Goal: Book appointment/travel/reservation

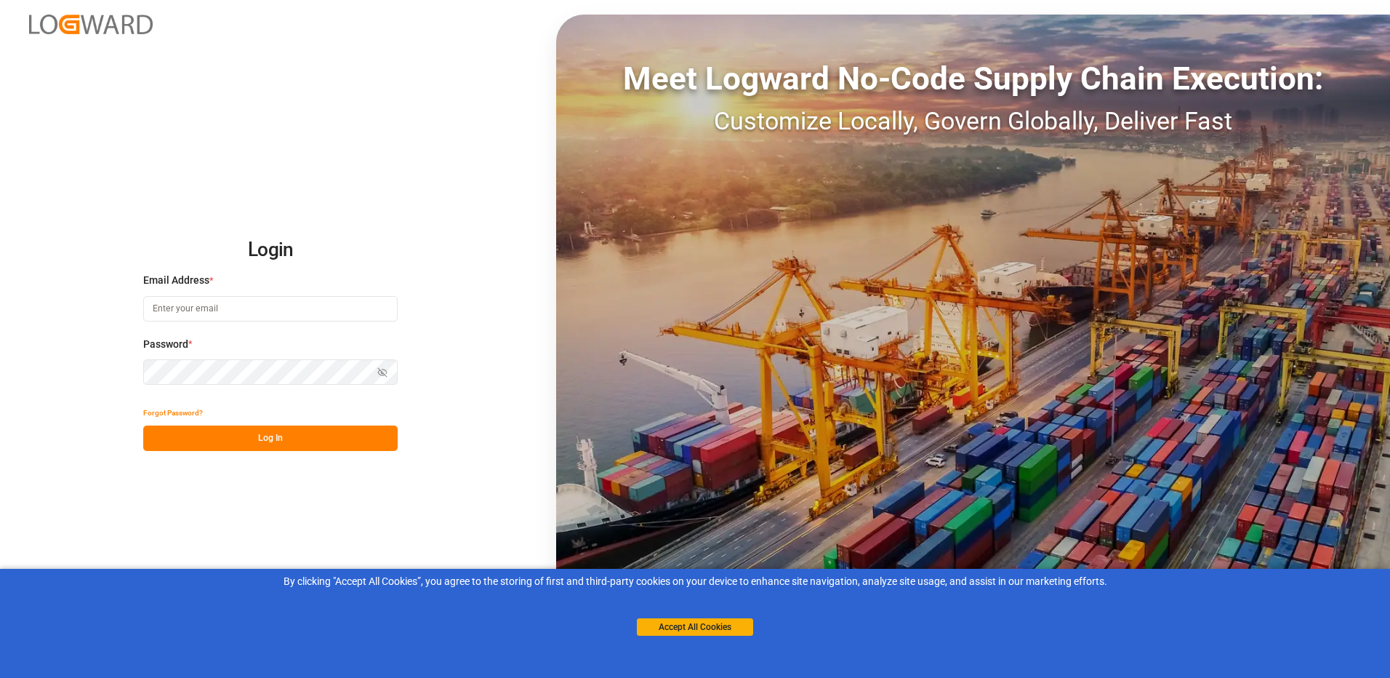
type input "[EMAIL_ADDRESS][DOMAIN_NAME]"
click at [268, 453] on div "Login Email Address * [EMAIL_ADDRESS][DOMAIN_NAME] Password * Show password For…" at bounding box center [695, 339] width 1390 height 678
click at [264, 429] on button "Log In" at bounding box center [270, 437] width 254 height 25
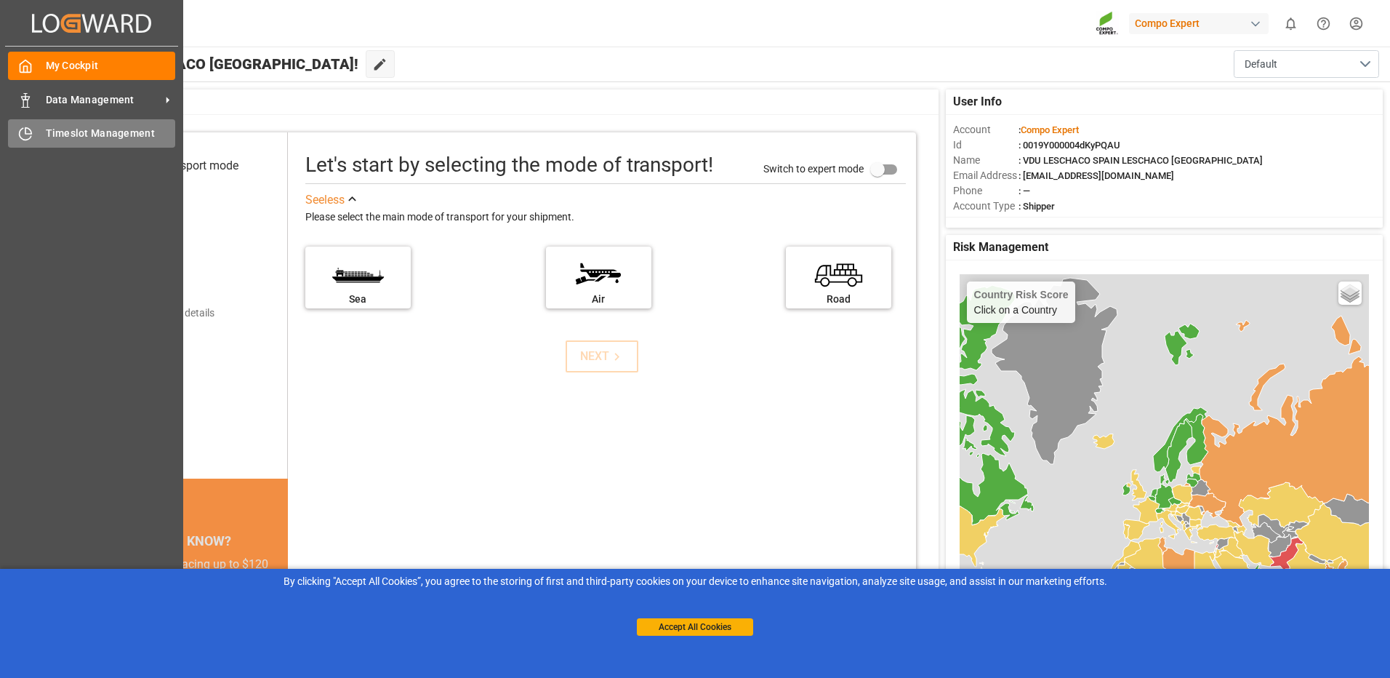
click at [84, 134] on span "Timeslot Management" at bounding box center [111, 133] width 130 height 15
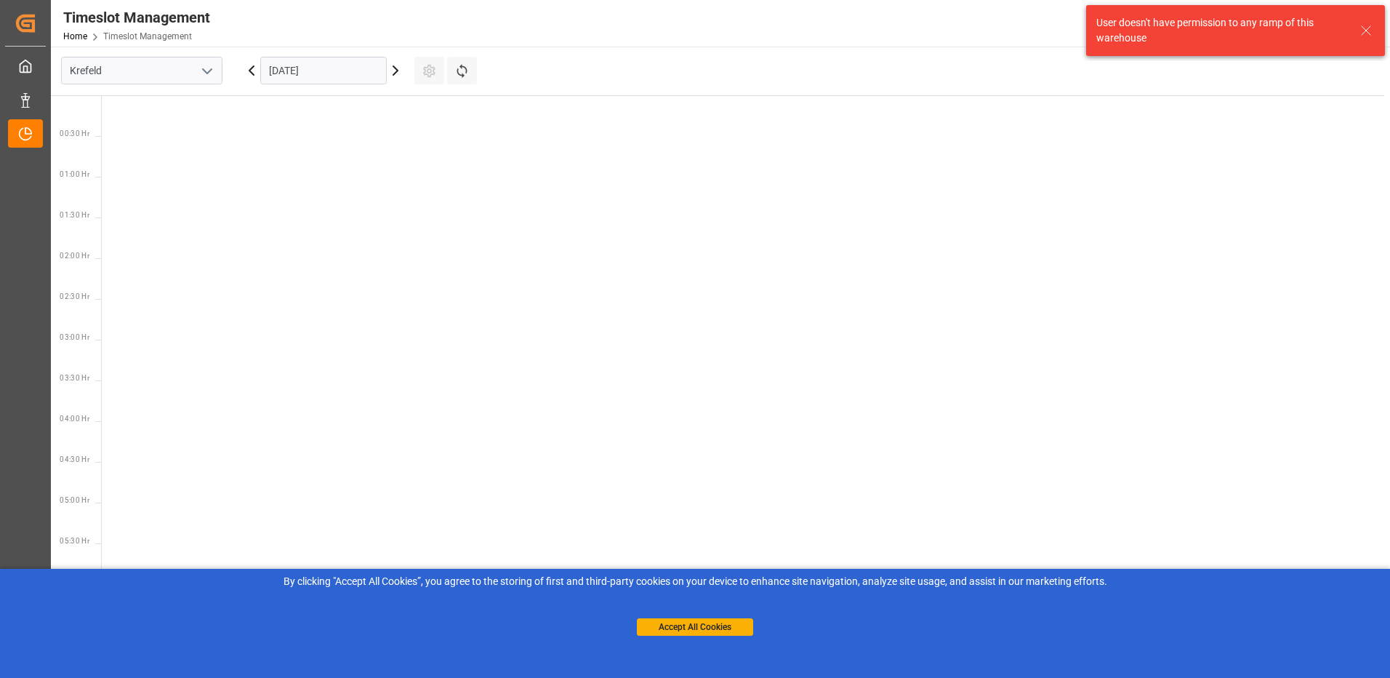
scroll to position [672, 0]
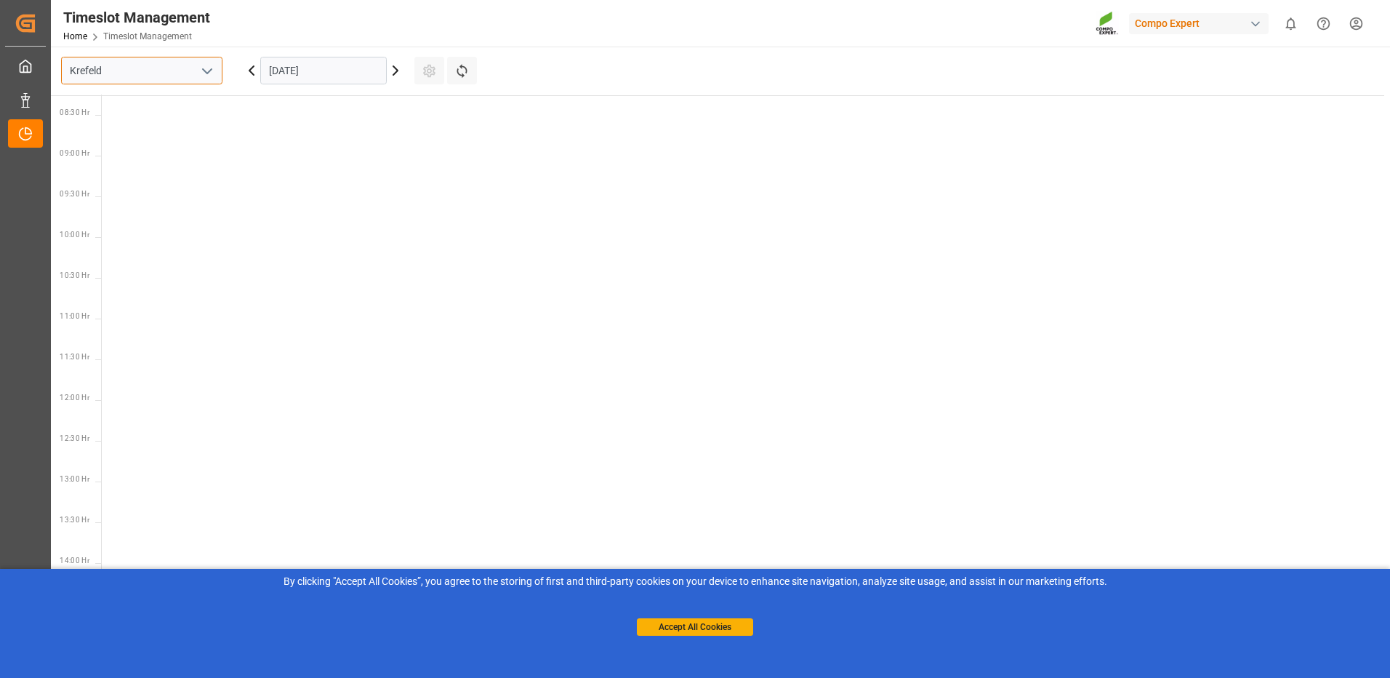
click at [161, 70] on input "Krefeld" at bounding box center [141, 71] width 161 height 28
click at [204, 71] on icon "open menu" at bounding box center [206, 71] width 17 height 17
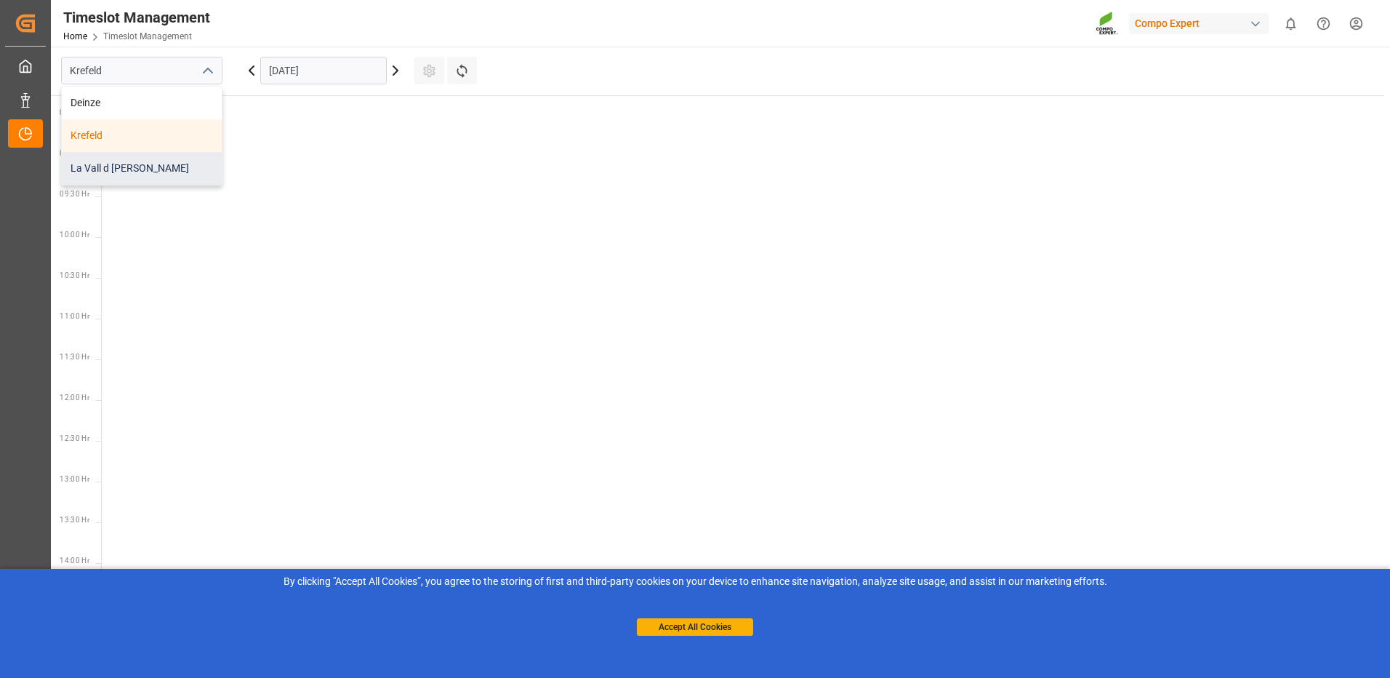
click at [145, 171] on div "La Vall d [PERSON_NAME]" at bounding box center [142, 168] width 160 height 33
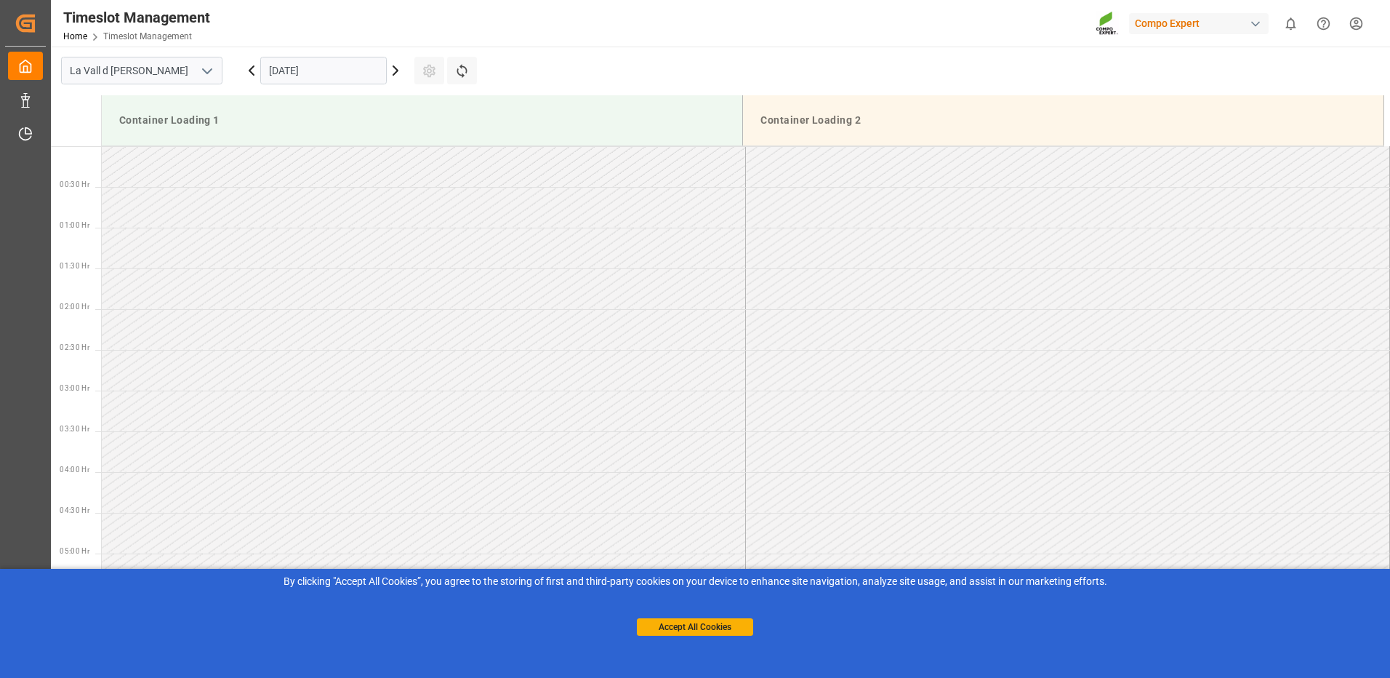
scroll to position [723, 0]
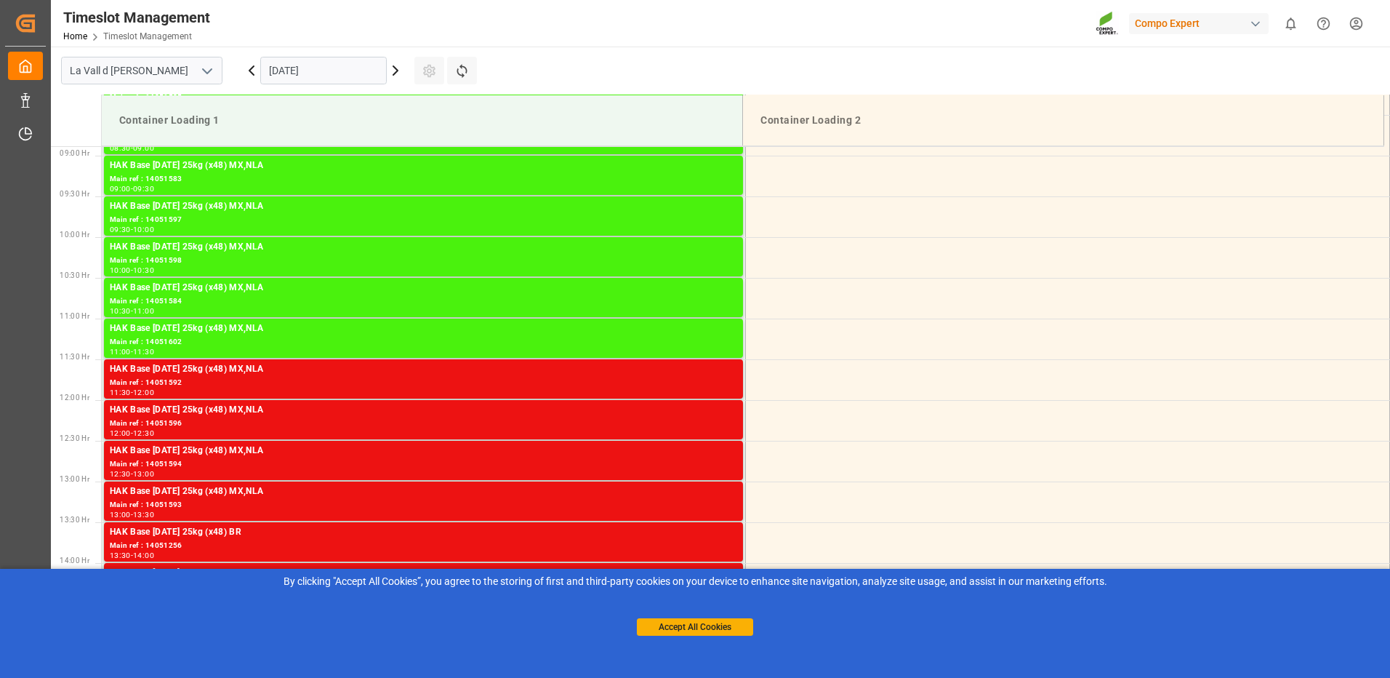
click at [202, 66] on icon "open menu" at bounding box center [206, 71] width 17 height 17
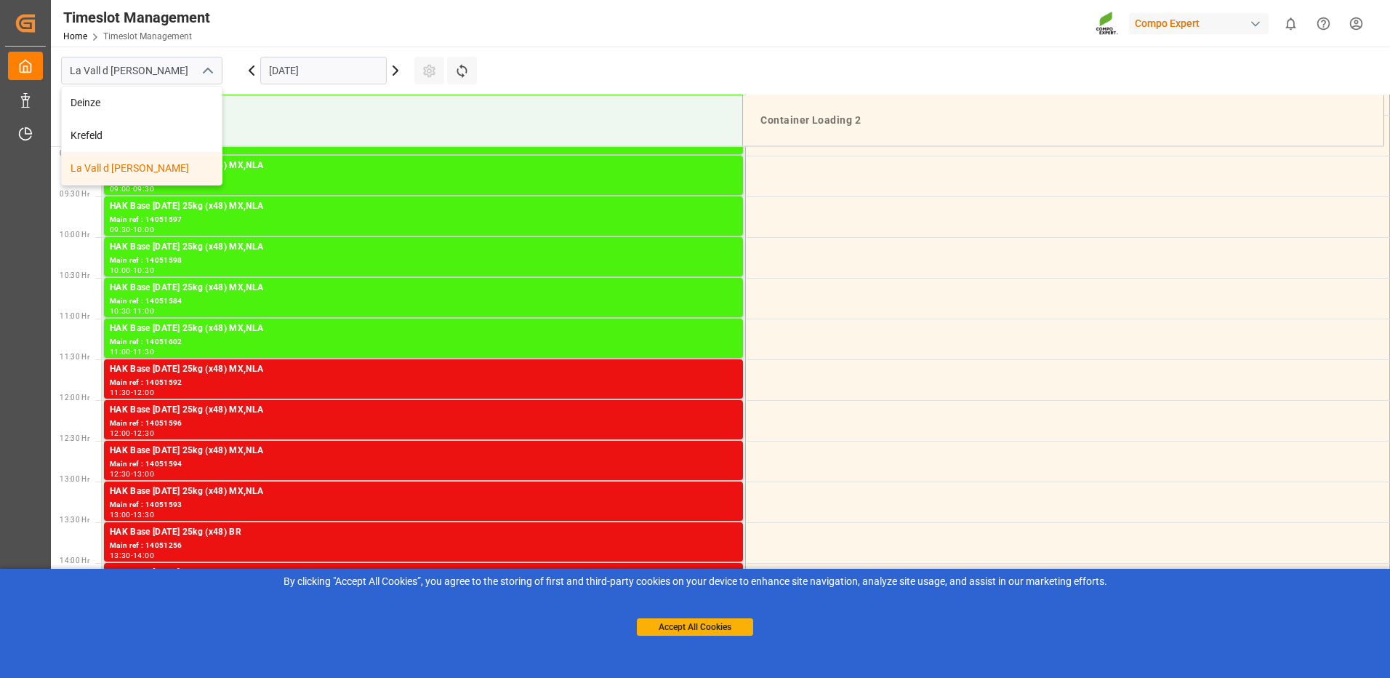
click at [202, 66] on icon "close menu" at bounding box center [206, 71] width 17 height 17
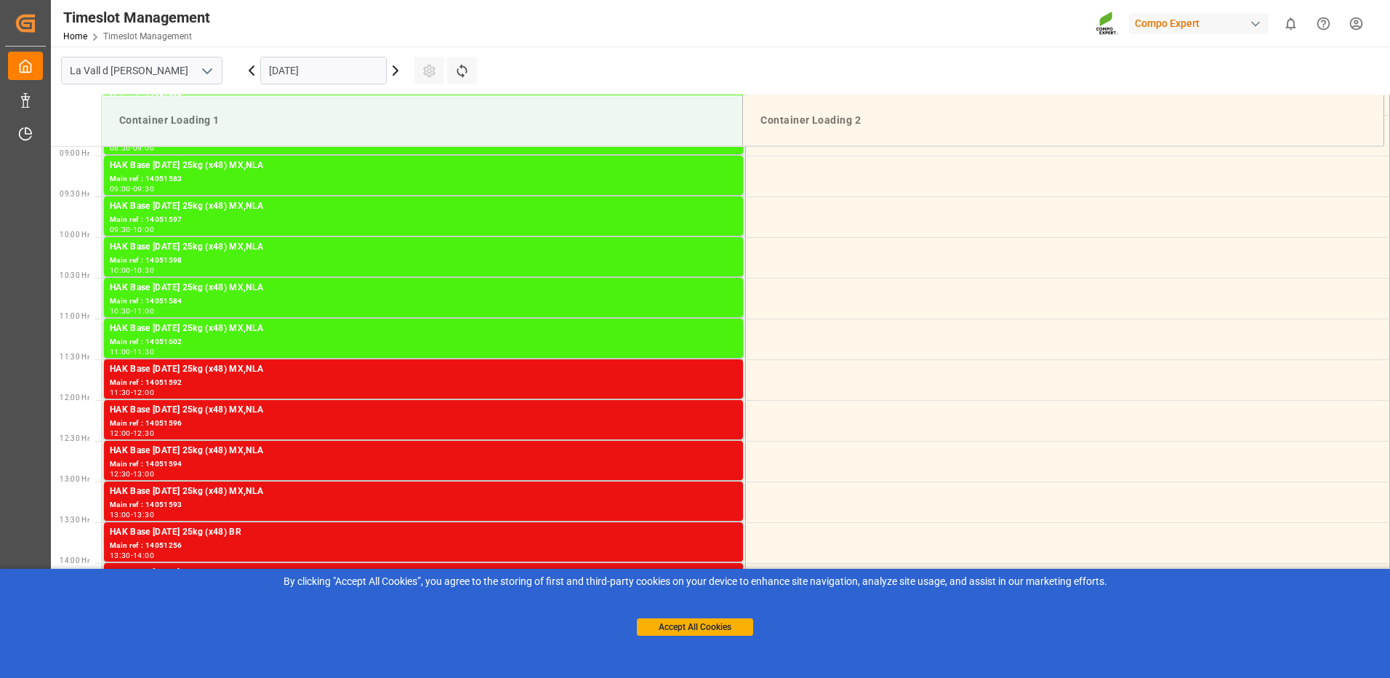
click at [387, 76] on icon at bounding box center [395, 70] width 17 height 17
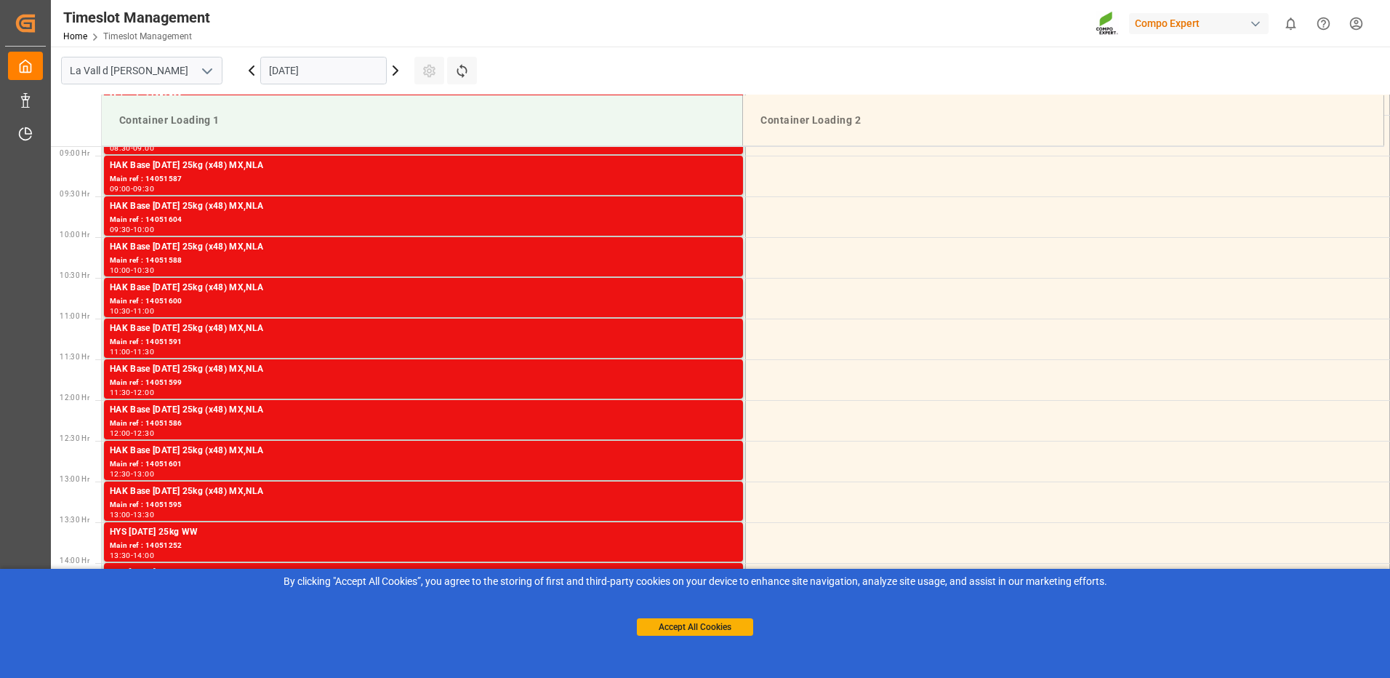
click at [398, 72] on icon at bounding box center [395, 70] width 17 height 17
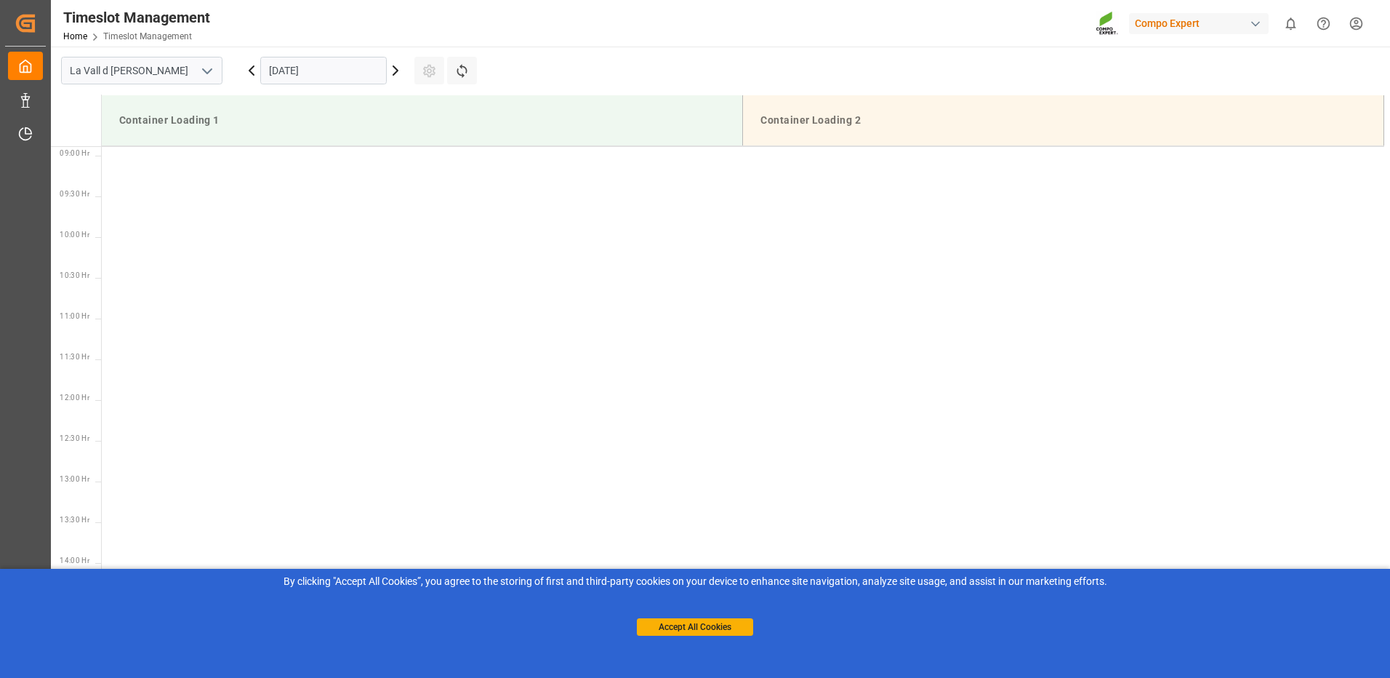
scroll to position [142, 0]
click at [391, 73] on icon at bounding box center [395, 70] width 17 height 17
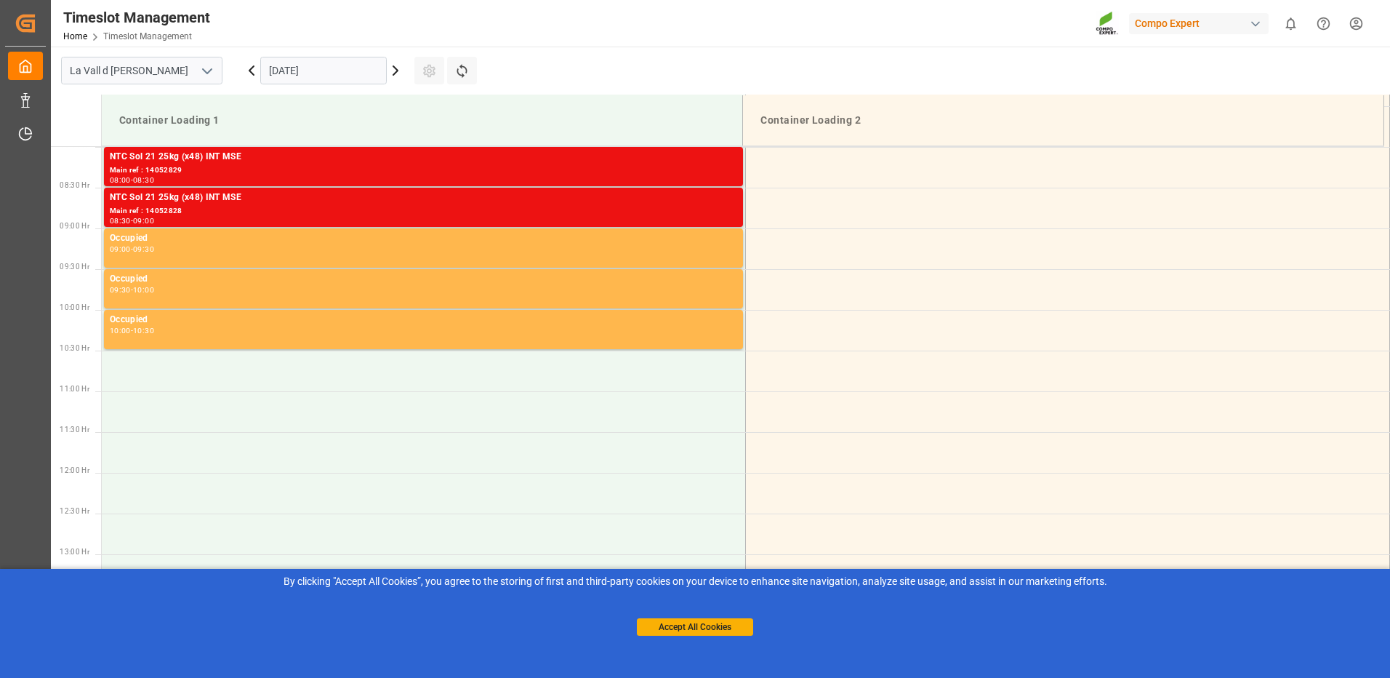
scroll to position [796, 0]
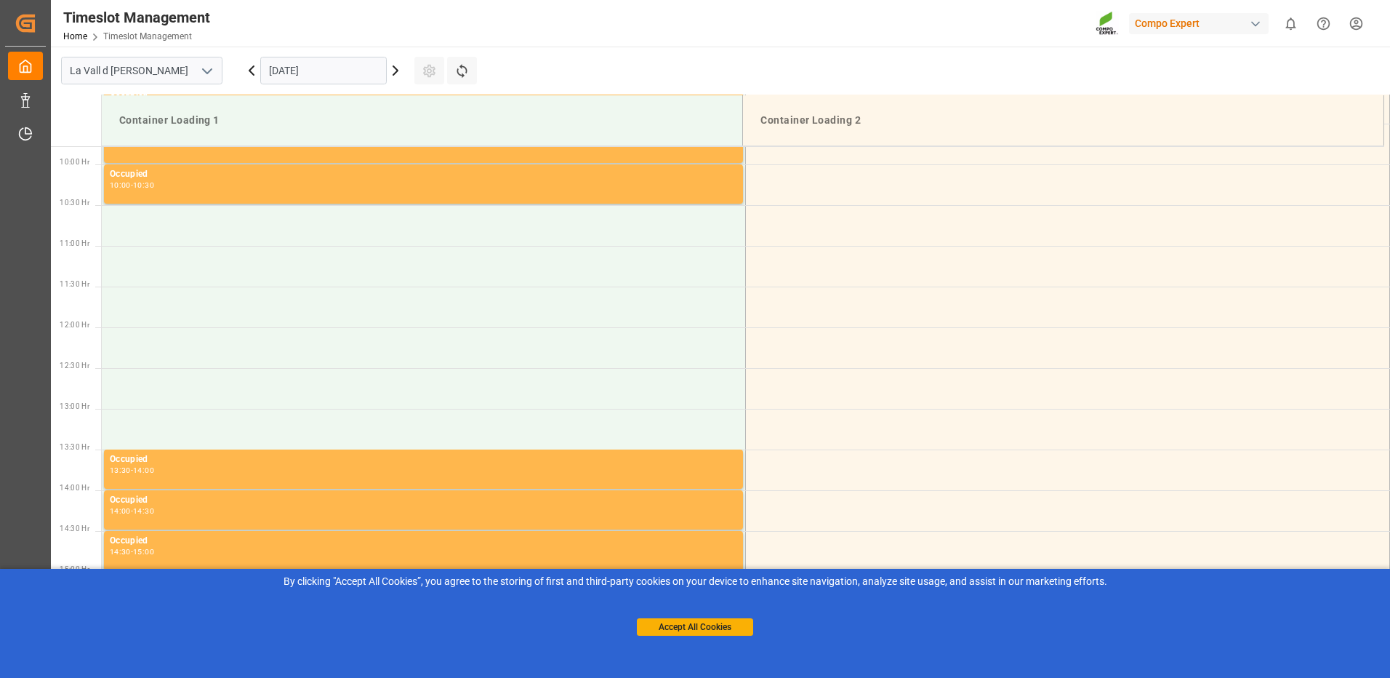
click at [342, 57] on input "[DATE]" at bounding box center [323, 71] width 126 height 28
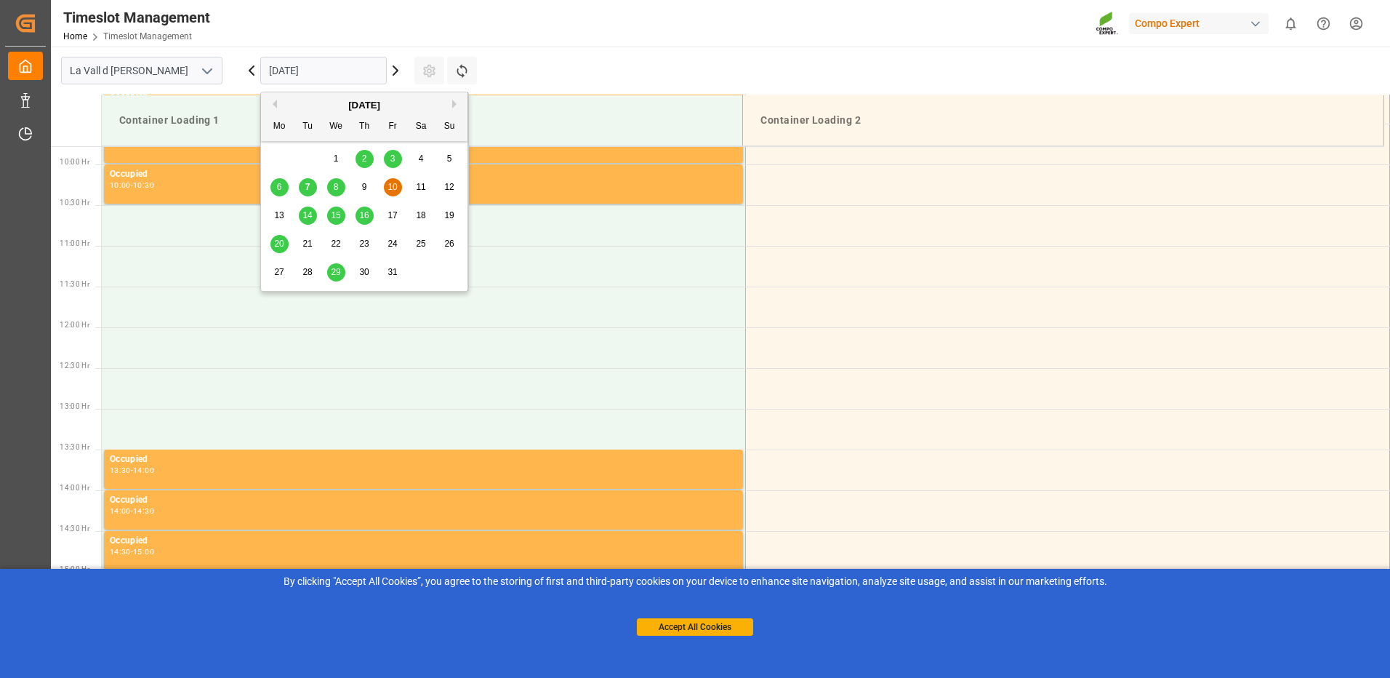
click at [302, 220] on span "14" at bounding box center [306, 215] width 9 height 10
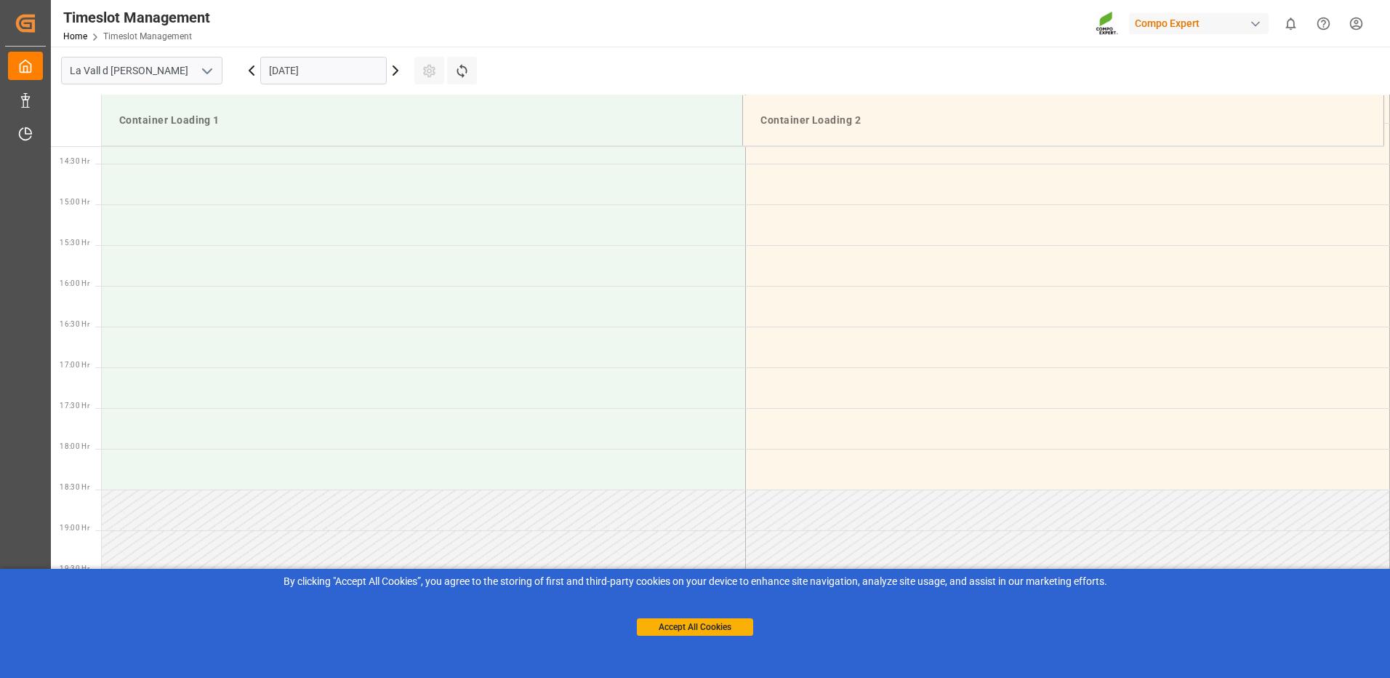
scroll to position [872, 0]
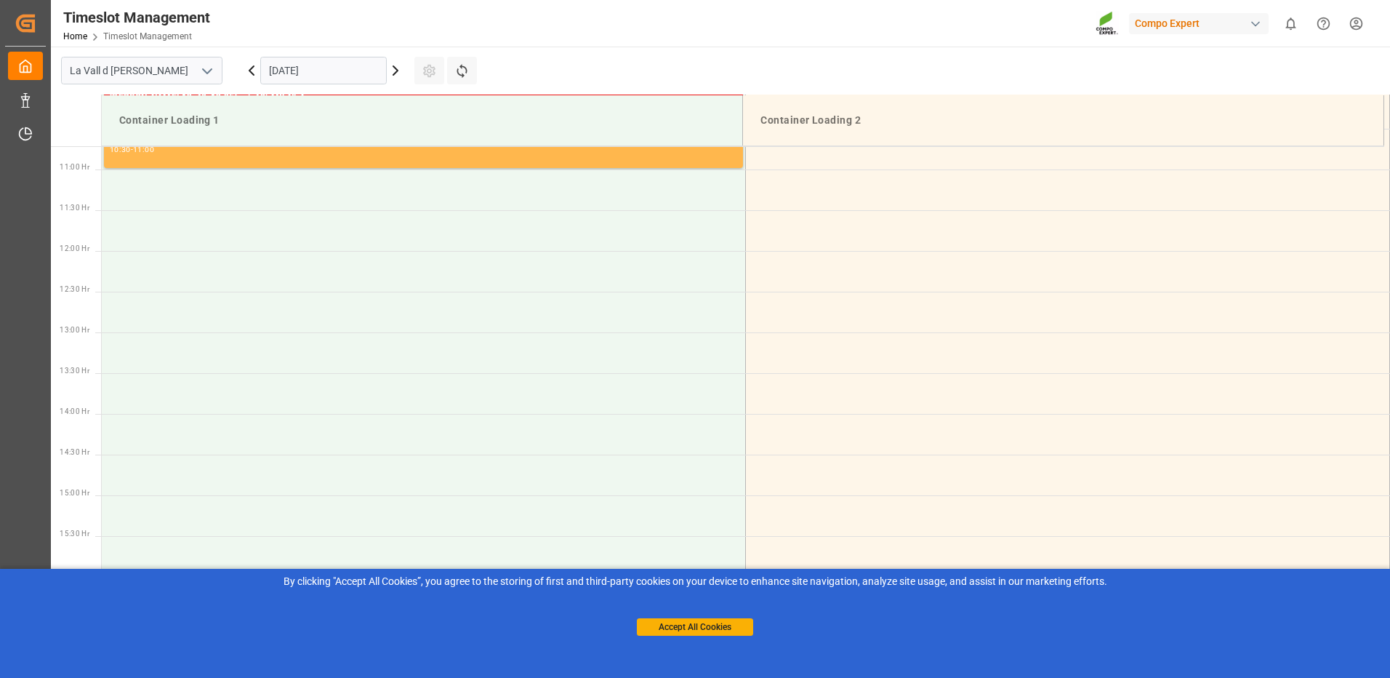
click at [334, 76] on input "[DATE]" at bounding box center [323, 71] width 126 height 28
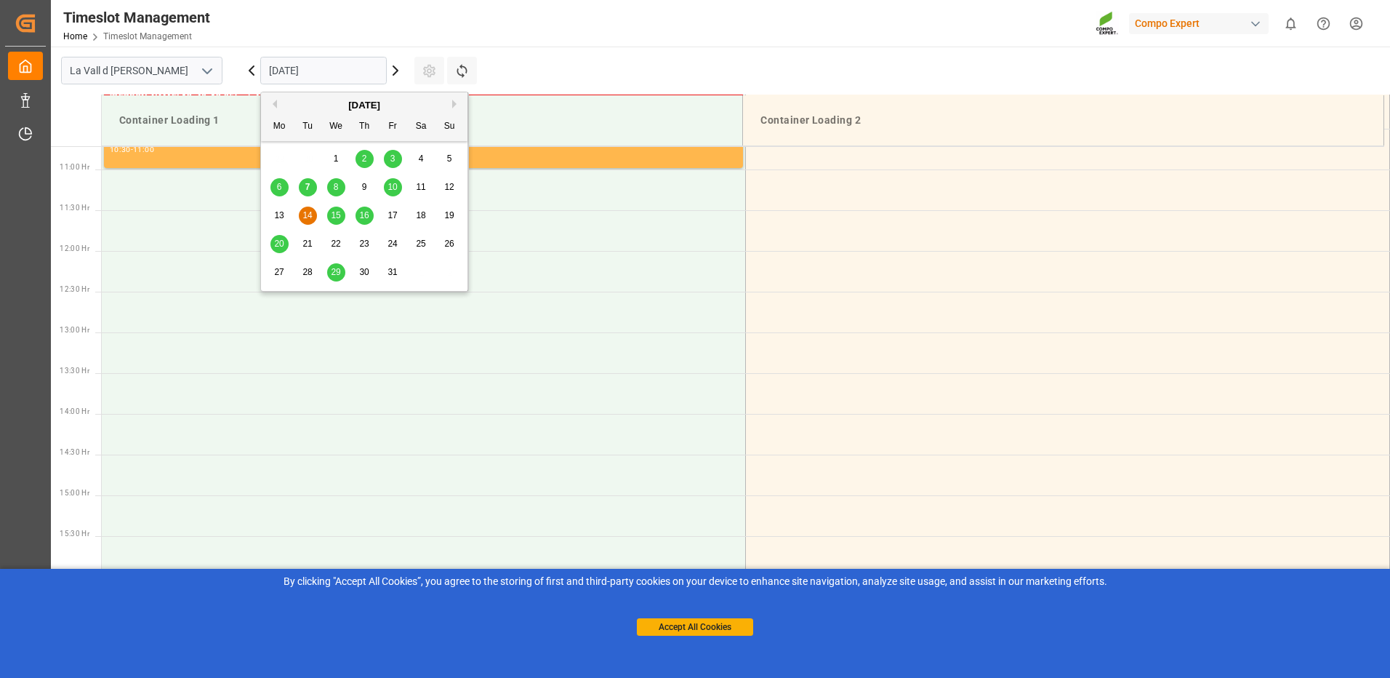
click at [395, 185] on span "10" at bounding box center [391, 187] width 9 height 10
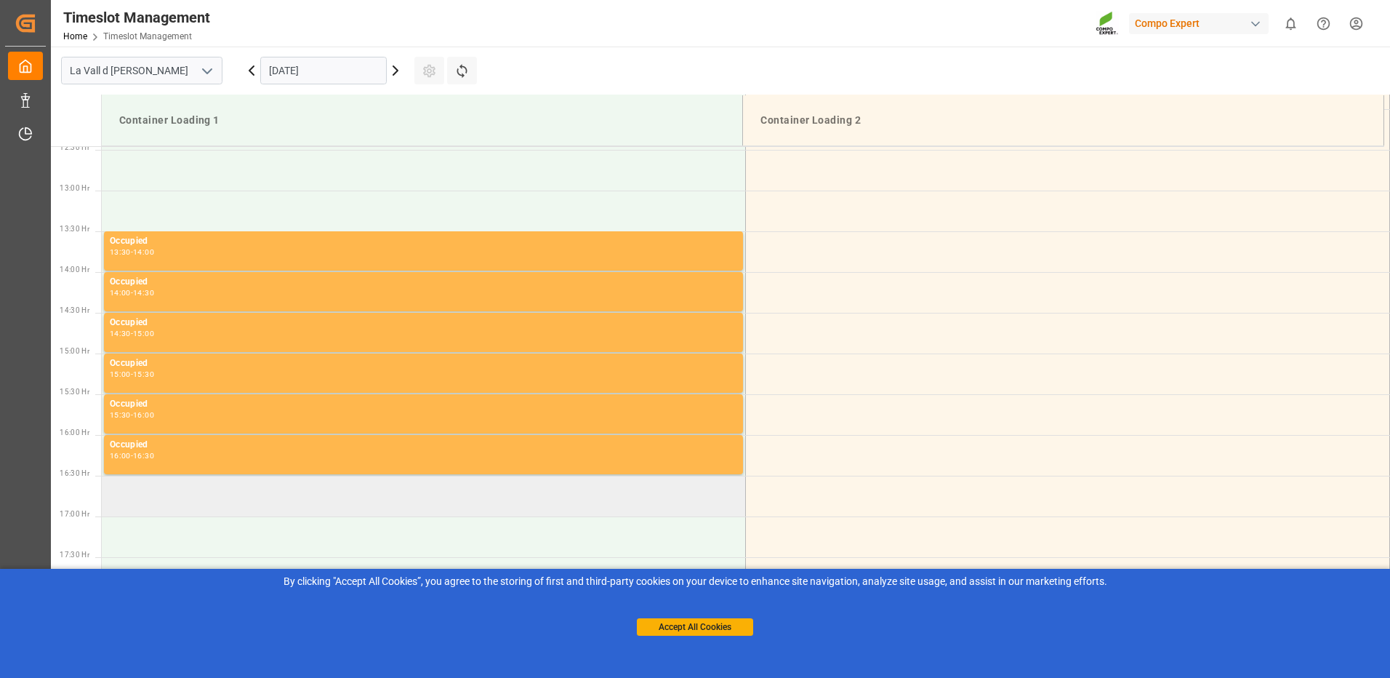
scroll to position [1160, 0]
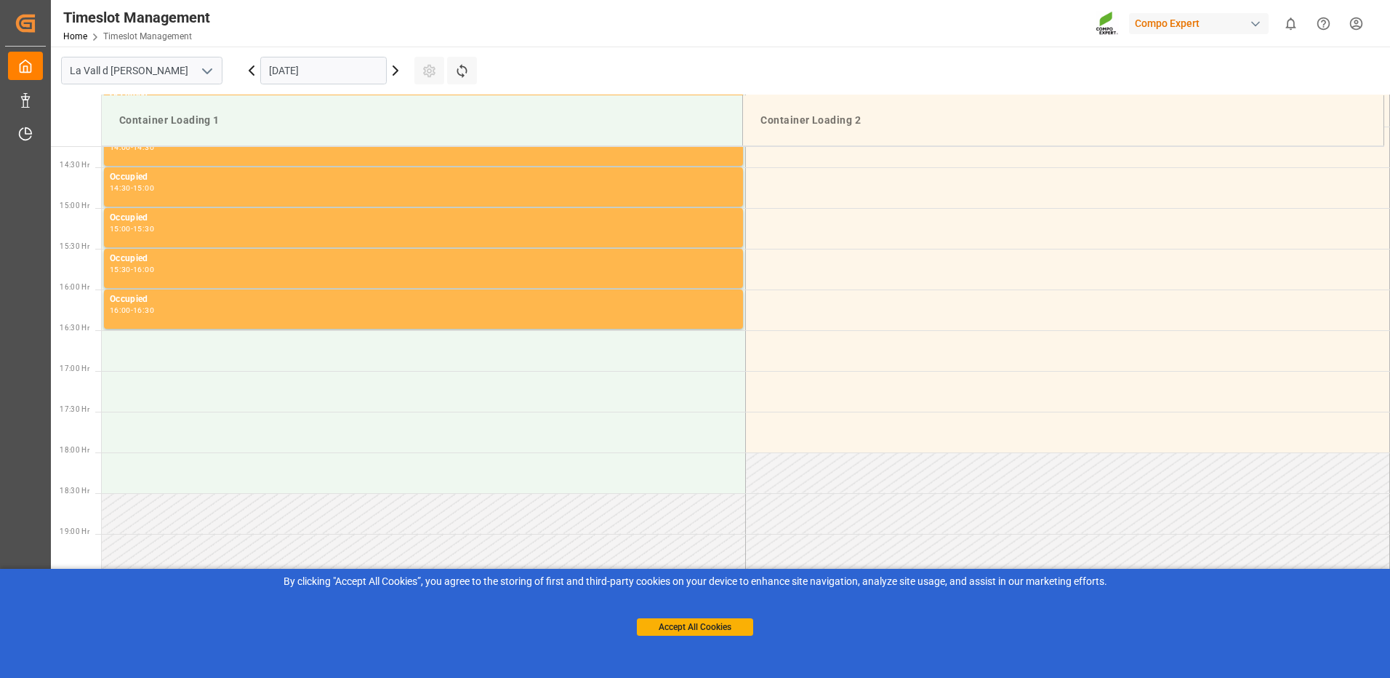
click at [339, 69] on input "[DATE]" at bounding box center [323, 71] width 126 height 28
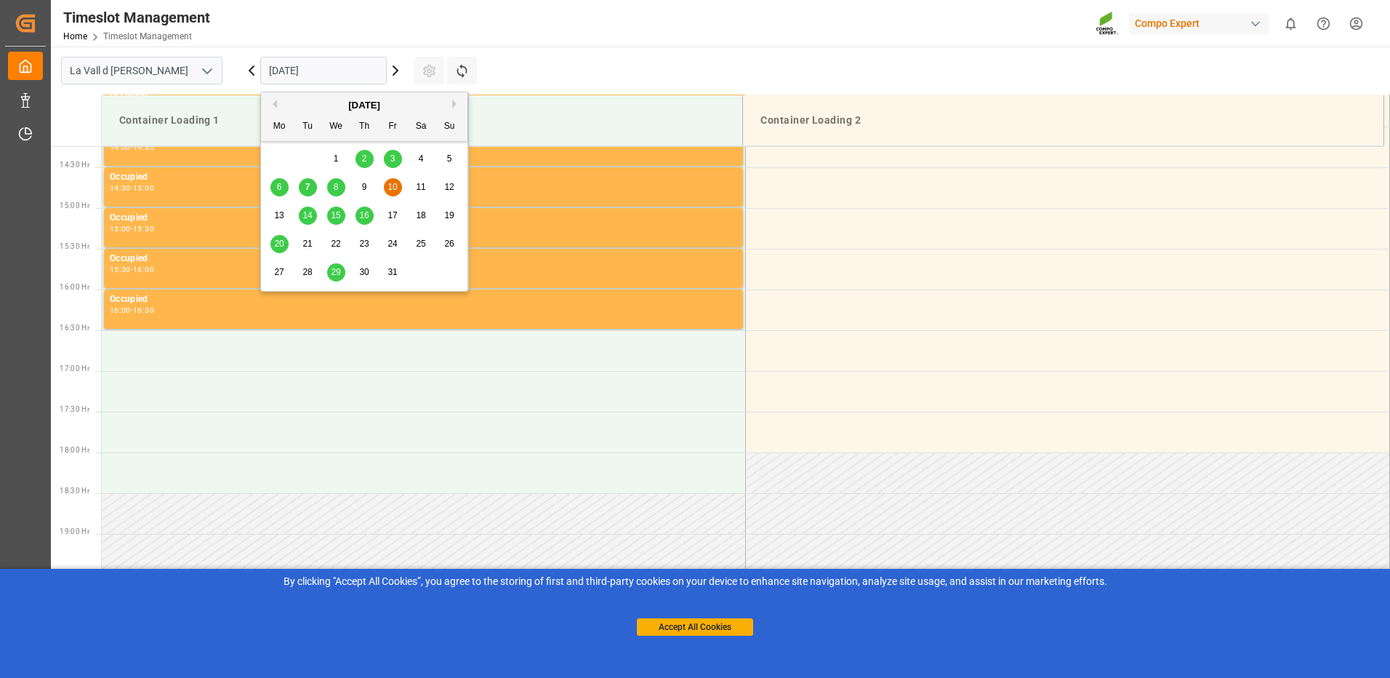
click at [306, 219] on span "14" at bounding box center [306, 215] width 9 height 10
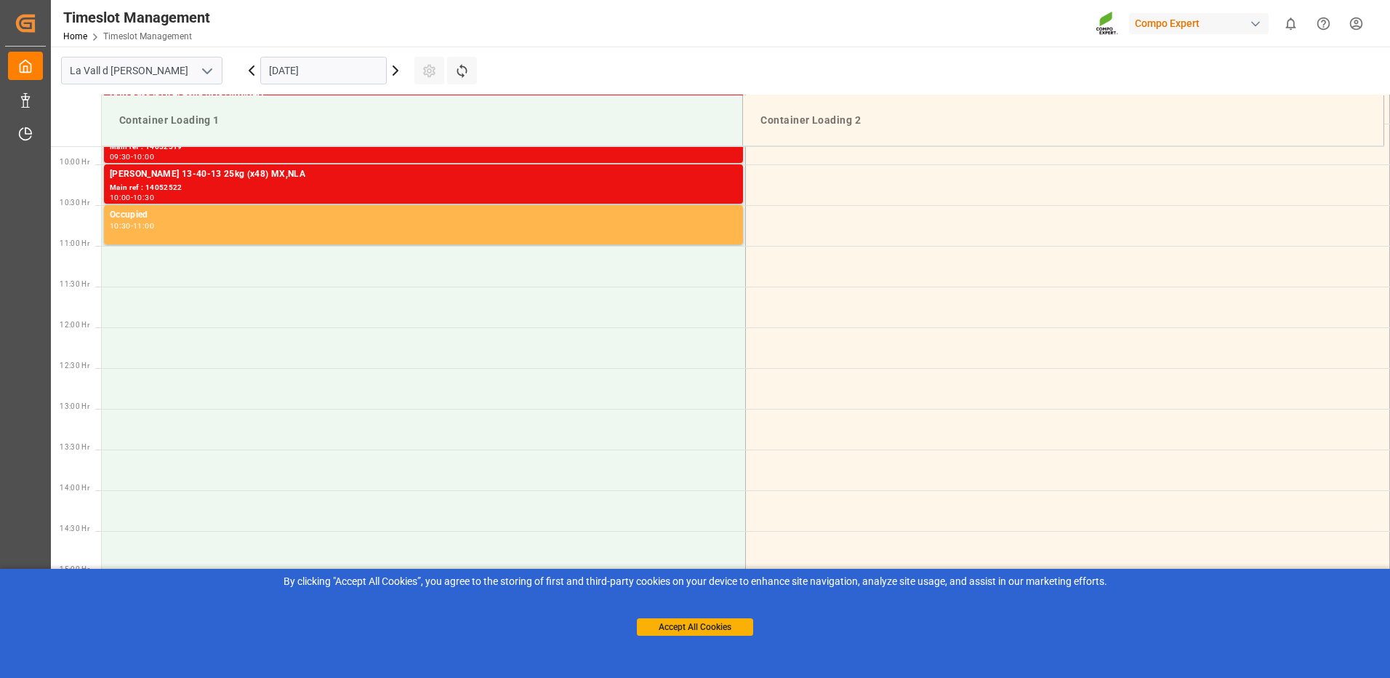
scroll to position [723, 0]
